Goal: Transaction & Acquisition: Purchase product/service

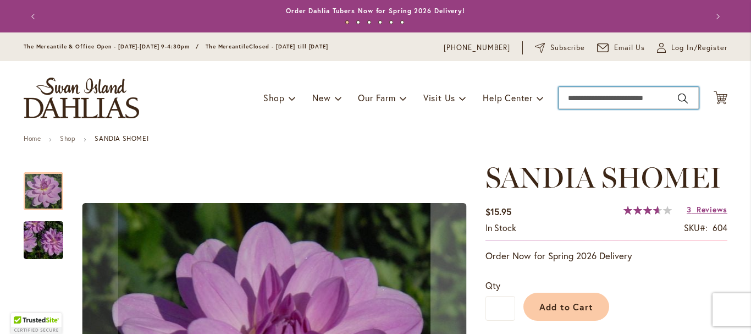
click at [585, 97] on input "Search" at bounding box center [628, 98] width 140 height 22
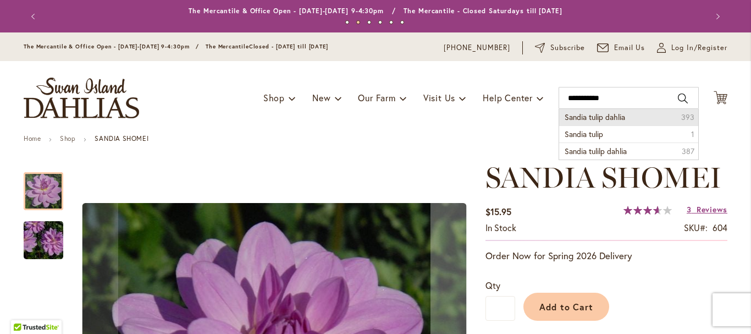
click at [634, 115] on li "Sandia tulip dahlia 393" at bounding box center [628, 117] width 139 height 16
type input "**********"
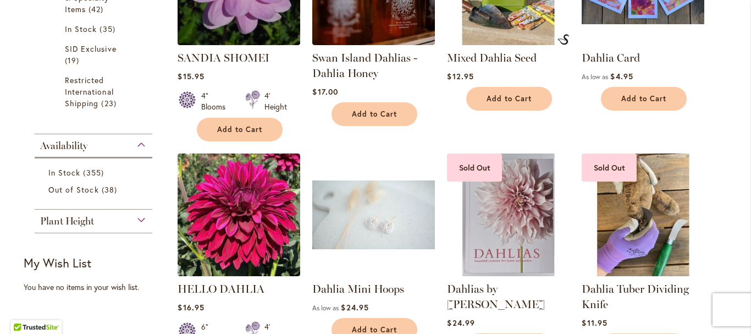
scroll to position [495, 0]
